Goal: Transaction & Acquisition: Purchase product/service

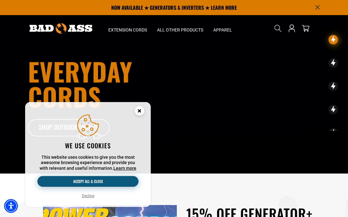
click at [126, 178] on button "Accept all & close" at bounding box center [87, 181] width 101 height 11
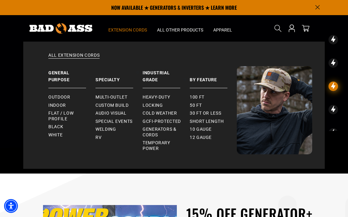
click at [117, 31] on span "Extension Cords" at bounding box center [127, 30] width 39 height 6
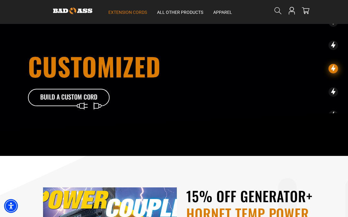
scroll to position [18, 0]
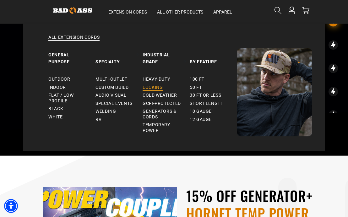
click at [152, 85] on span "Locking" at bounding box center [153, 88] width 20 height 6
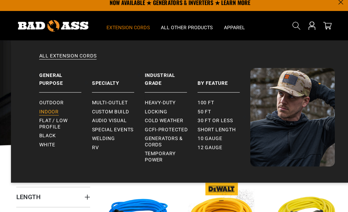
click at [52, 101] on link "Indoor" at bounding box center [71, 105] width 47 height 8
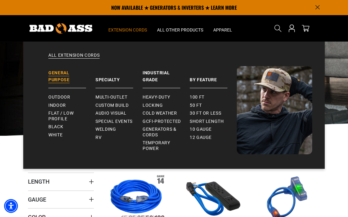
click at [69, 81] on link "General Purpose" at bounding box center [71, 77] width 47 height 22
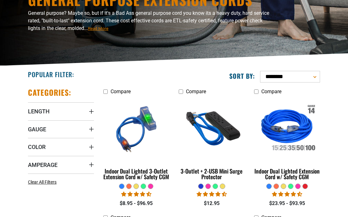
scroll to position [74, 0]
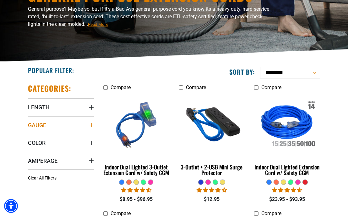
click at [48, 123] on summary "Gauge" at bounding box center [61, 125] width 66 height 18
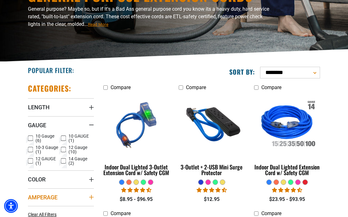
click at [55, 190] on summary "Amperage" at bounding box center [61, 197] width 66 height 18
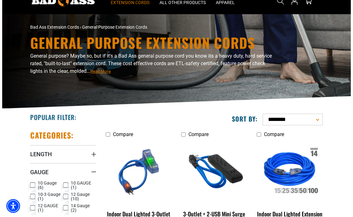
scroll to position [0, 0]
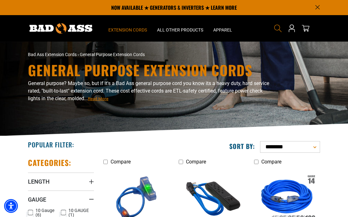
click at [279, 29] on use "Search" at bounding box center [278, 29] width 8 height 8
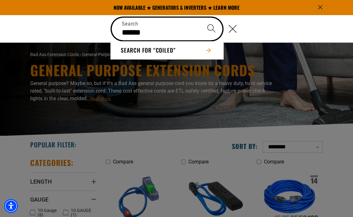
type input "******"
click at [211, 28] on button "Search" at bounding box center [211, 29] width 22 height 22
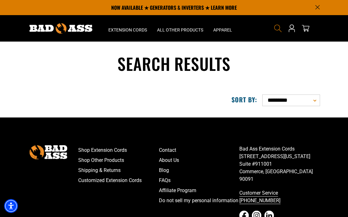
click at [280, 25] on icon "Search" at bounding box center [278, 28] width 8 height 8
